Goal: Information Seeking & Learning: Learn about a topic

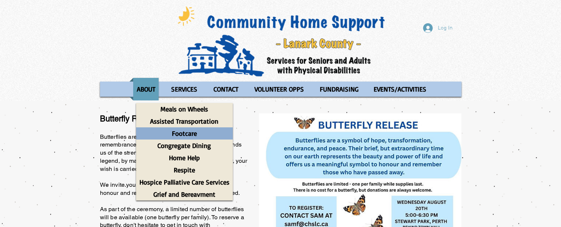
click at [181, 131] on p "Footcare" at bounding box center [184, 133] width 32 height 12
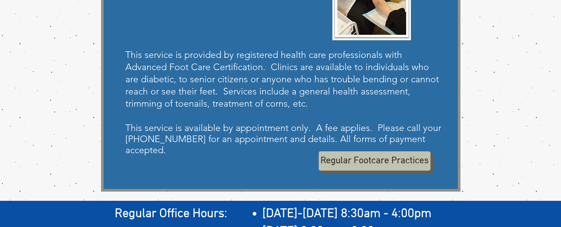
scroll to position [196, 0]
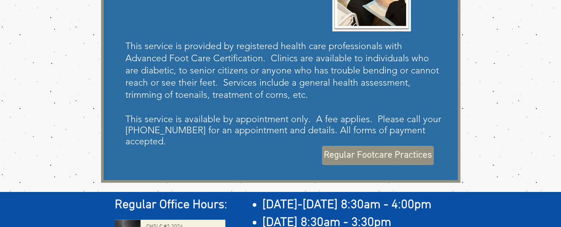
click at [346, 157] on span "Regular Footcare Practices" at bounding box center [378, 155] width 108 height 13
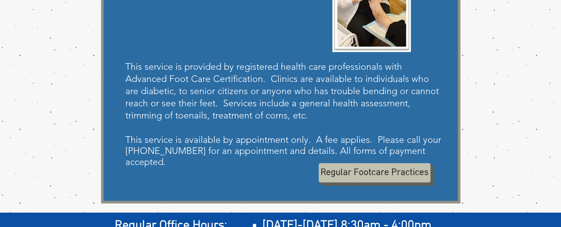
scroll to position [171, 0]
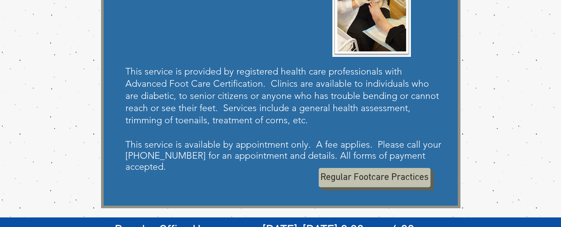
click at [180, 152] on span "This service is available by appointment only. A fee applies. Please call your …" at bounding box center [283, 155] width 316 height 33
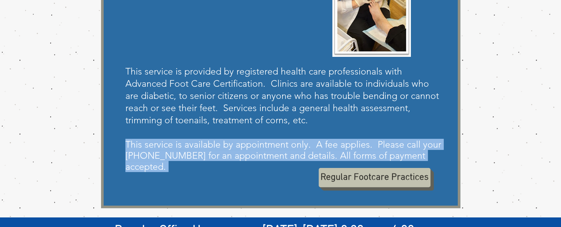
drag, startPoint x: 180, startPoint y: 152, endPoint x: 174, endPoint y: 152, distance: 5.9
click at [174, 152] on span "This service is available by appointment only. A fee applies. Please call your …" at bounding box center [283, 155] width 316 height 33
click at [177, 151] on span "This service is available by appointment only. A fee applies. Please call your …" at bounding box center [283, 155] width 316 height 33
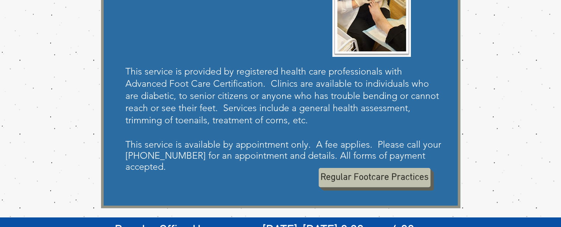
click at [181, 152] on span "This service is available by appointment only. A fee applies. Please call your …" at bounding box center [283, 155] width 316 height 33
click at [195, 51] on div "main content" at bounding box center [280, 71] width 359 height 273
click at [178, 154] on span "This service is available by appointment only. A fee applies. Please call your …" at bounding box center [283, 155] width 316 height 33
click at [148, 31] on div "main content" at bounding box center [280, 71] width 359 height 273
click at [178, 154] on span "This service is available by appointment only. A fee applies. Please call your …" at bounding box center [283, 155] width 316 height 33
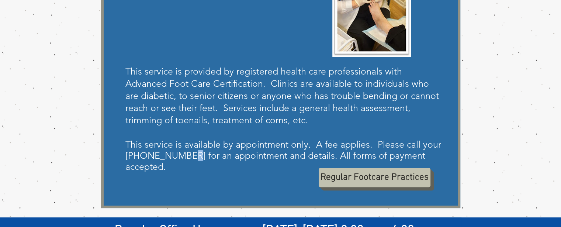
click at [178, 154] on span "This service is available by appointment only. A fee applies. Please call your …" at bounding box center [283, 155] width 316 height 33
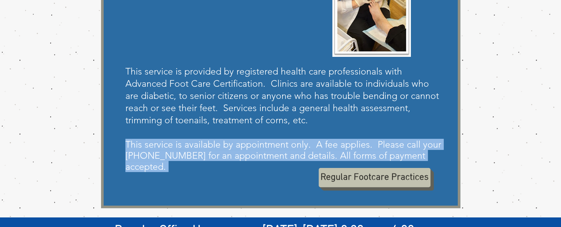
click at [178, 154] on span "This service is available by appointment only. A fee applies. Please call your …" at bounding box center [283, 155] width 316 height 33
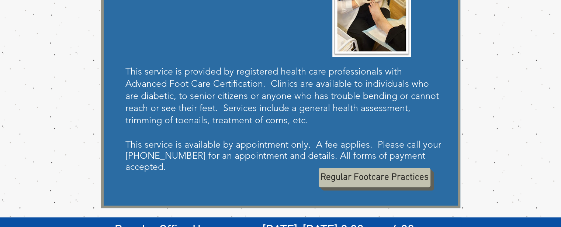
click at [134, 165] on div "main content" at bounding box center [280, 71] width 359 height 273
click at [129, 154] on span "This service is available by appointment only. A fee applies. Please call your …" at bounding box center [283, 155] width 316 height 33
click at [178, 152] on span "This service is available by appointment only. A fee applies. Please call your …" at bounding box center [283, 155] width 316 height 33
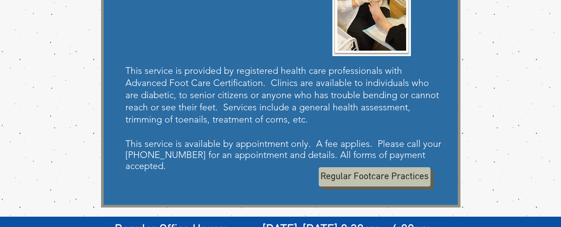
scroll to position [196, 0]
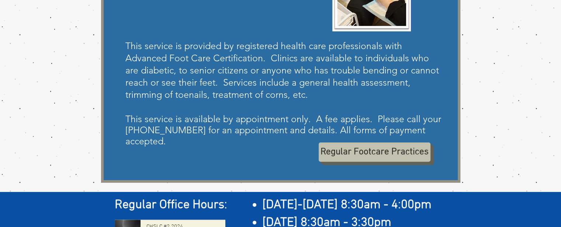
click at [178, 127] on span "This service is available by appointment only. A fee applies. Please call your …" at bounding box center [283, 129] width 316 height 33
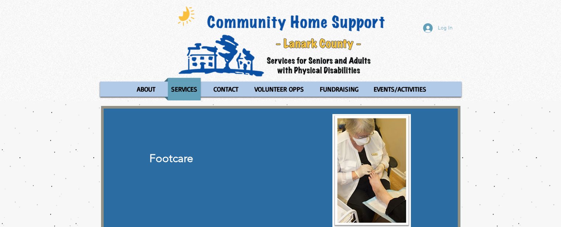
scroll to position [0, 0]
